Goal: Transaction & Acquisition: Purchase product/service

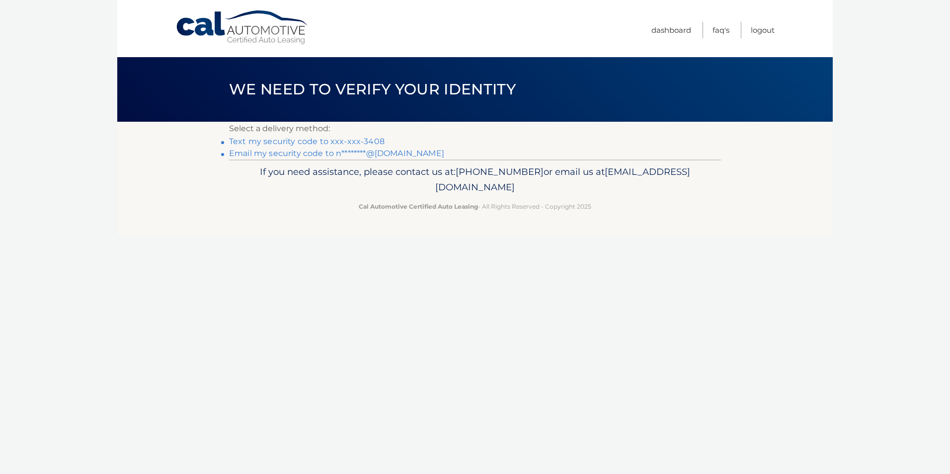
click at [372, 141] on link "Text my security code to xxx-xxx-3408" at bounding box center [307, 141] width 156 height 9
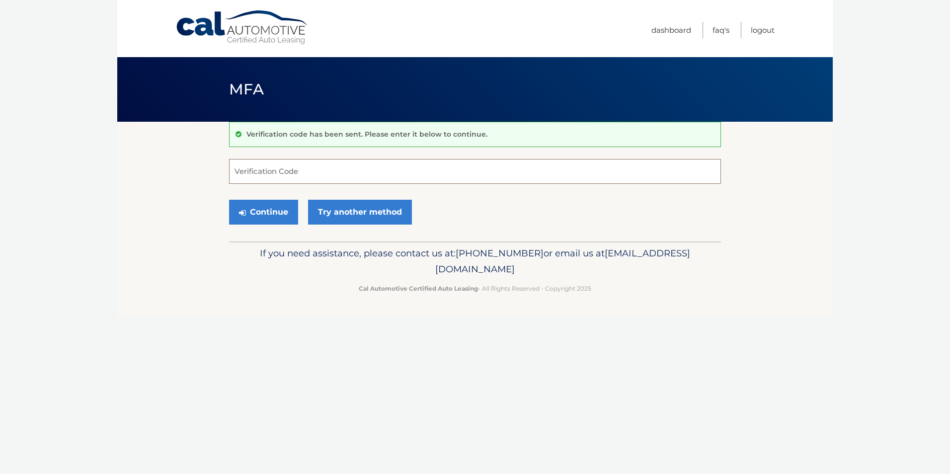
click at [280, 177] on input "Verification Code" at bounding box center [475, 171] width 492 height 25
type input "370144"
click at [271, 212] on button "Continue" at bounding box center [263, 212] width 69 height 25
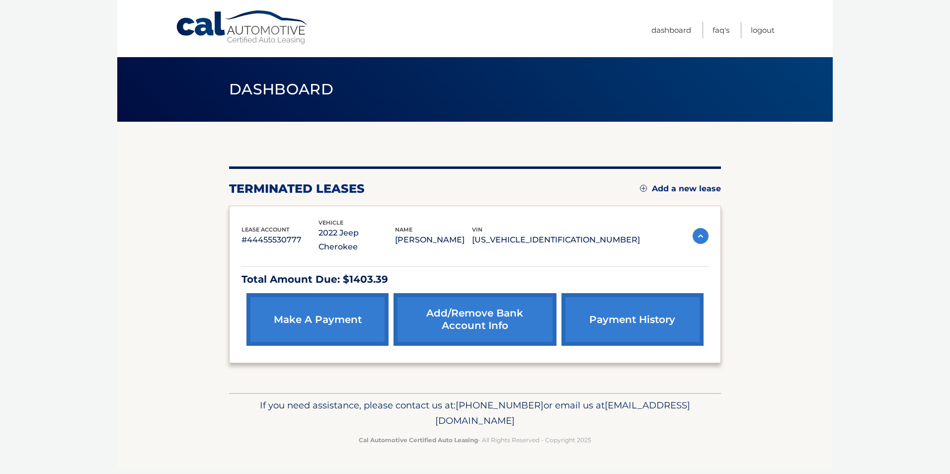
click at [356, 302] on link "make a payment" at bounding box center [318, 319] width 142 height 53
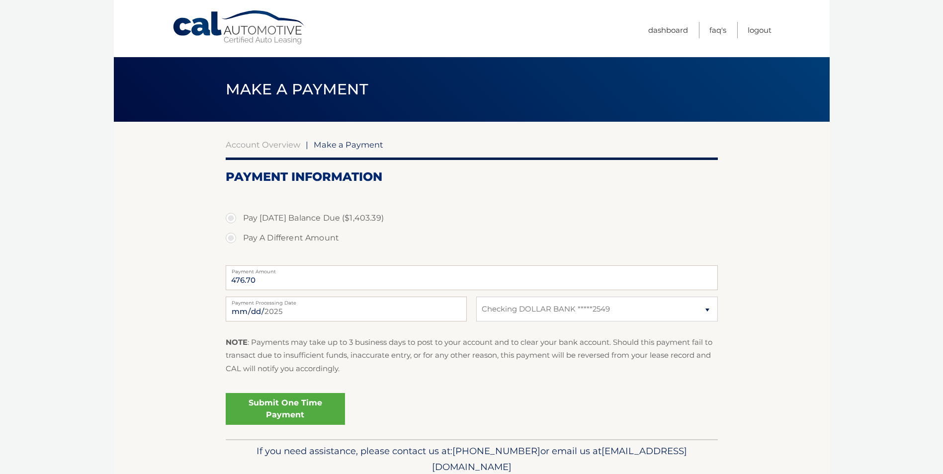
select select "ZjZhZGI0MzMtNWQ5NS00NTEwLWE4NmUtMDZiZDcxNTJmYmQ4"
click at [300, 403] on link "Submit One Time Payment" at bounding box center [285, 409] width 119 height 32
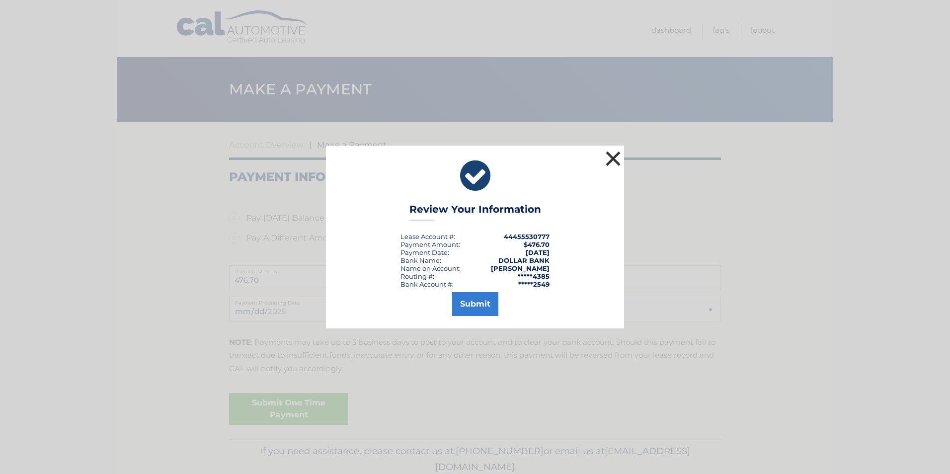
click at [617, 160] on button "×" at bounding box center [613, 159] width 20 height 20
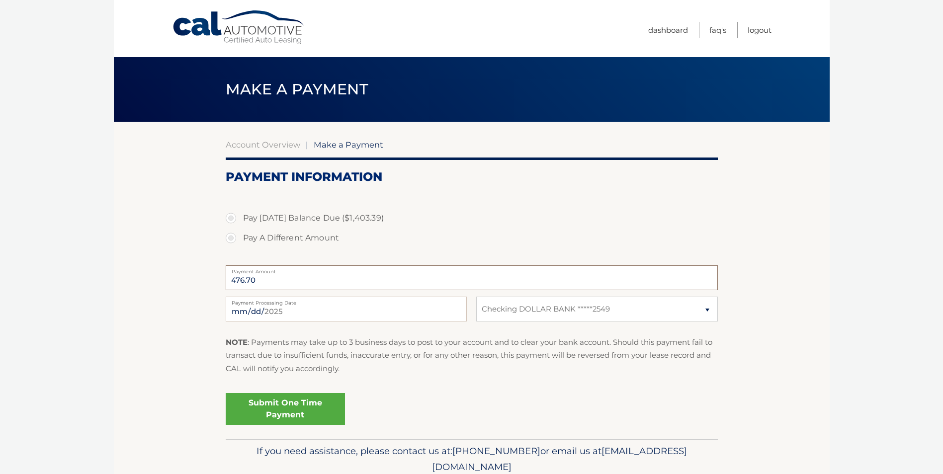
drag, startPoint x: 279, startPoint y: 275, endPoint x: 209, endPoint y: 278, distance: 70.2
click at [209, 278] on section "Account Overview | Make a Payment Payment Information Pay [DATE] Balance Due ($…" at bounding box center [472, 281] width 716 height 318
click at [289, 266] on label "Payment Amount" at bounding box center [472, 269] width 492 height 8
click at [289, 266] on input "476.70" at bounding box center [472, 277] width 492 height 25
drag, startPoint x: 289, startPoint y: 266, endPoint x: 296, endPoint y: 277, distance: 12.5
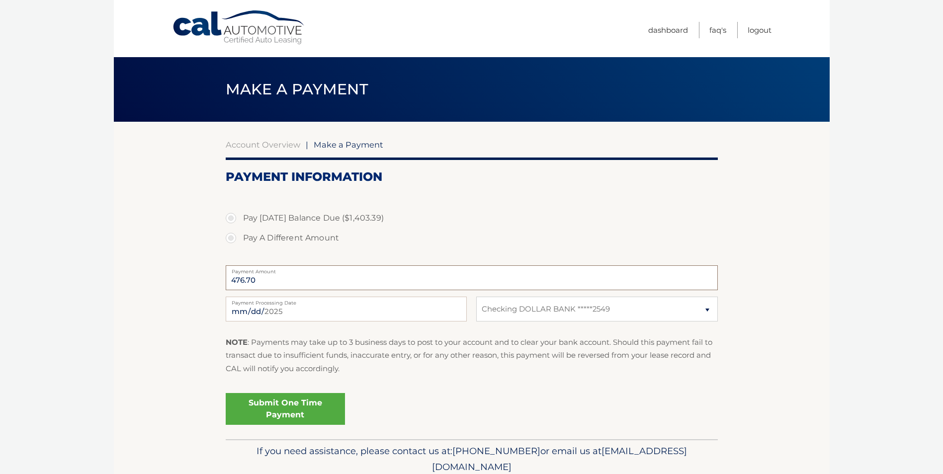
click at [296, 277] on input "476.70" at bounding box center [472, 277] width 492 height 25
click at [263, 288] on input "476.70" at bounding box center [472, 277] width 492 height 25
click at [258, 277] on input "476.70" at bounding box center [472, 277] width 492 height 25
click at [278, 272] on label "Payment Amount" at bounding box center [472, 269] width 492 height 8
click at [278, 272] on input "476.70" at bounding box center [472, 277] width 492 height 25
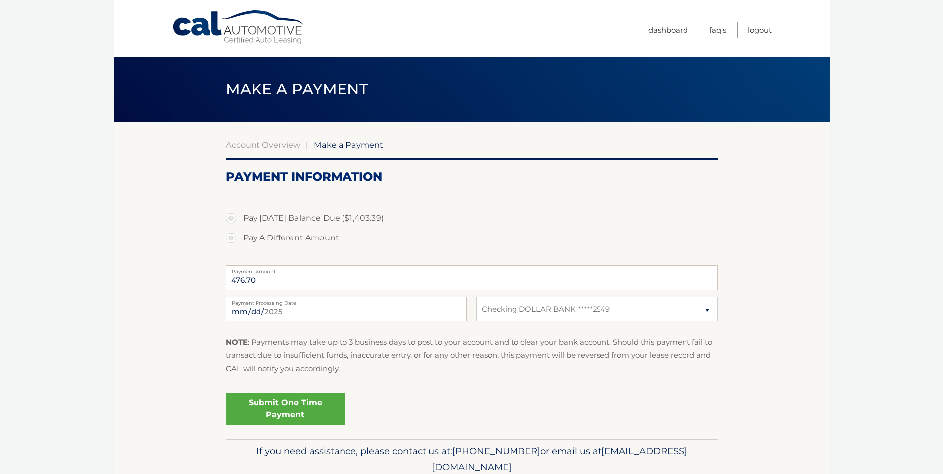
click at [278, 272] on label "Payment Amount" at bounding box center [472, 269] width 492 height 8
click at [278, 272] on input "476.70" at bounding box center [472, 277] width 492 height 25
click at [337, 141] on span "Make a Payment" at bounding box center [349, 145] width 70 height 10
click at [317, 403] on link "Submit One Time Payment" at bounding box center [285, 409] width 119 height 32
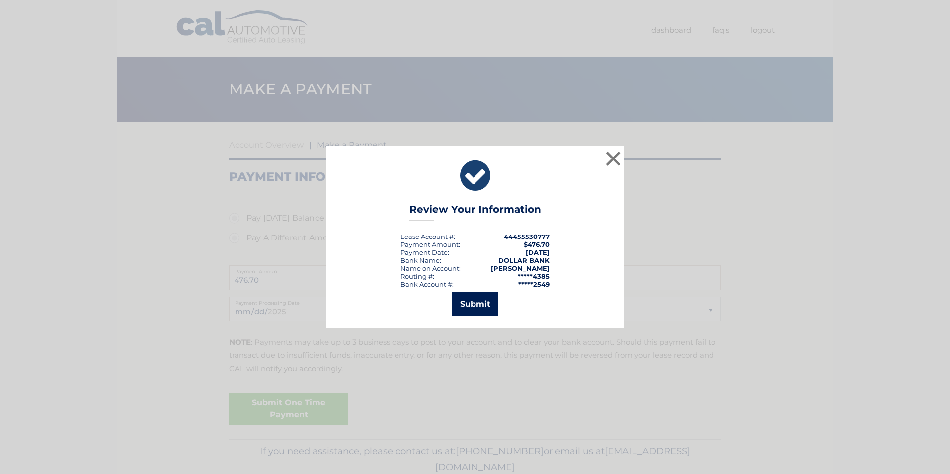
click at [477, 302] on button "Submit" at bounding box center [475, 304] width 46 height 24
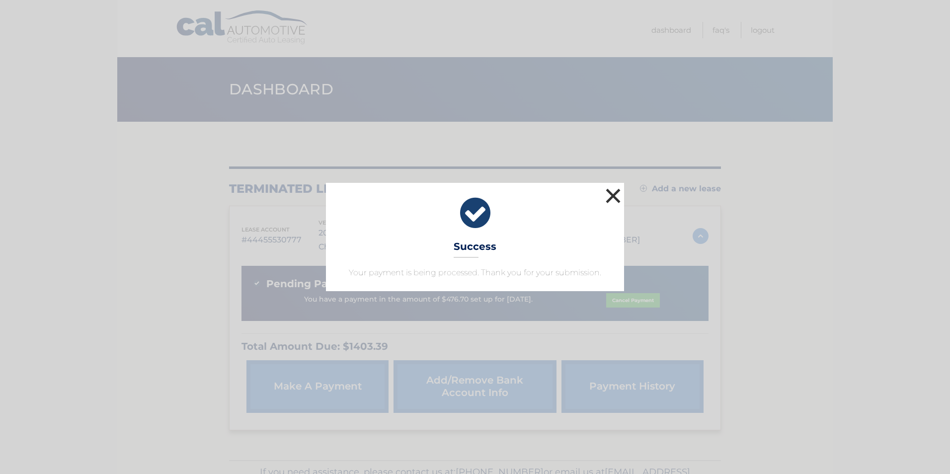
click at [614, 193] on button "×" at bounding box center [613, 196] width 20 height 20
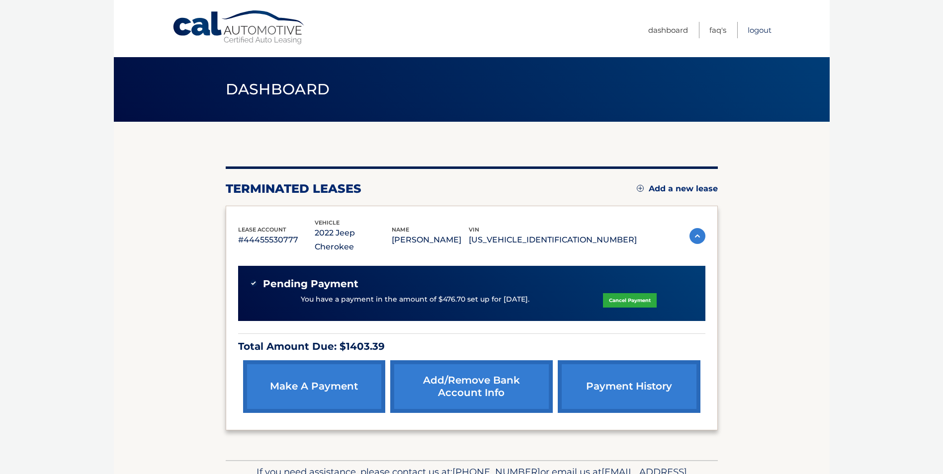
click at [762, 31] on link "Logout" at bounding box center [760, 30] width 24 height 16
